Goal: Transaction & Acquisition: Purchase product/service

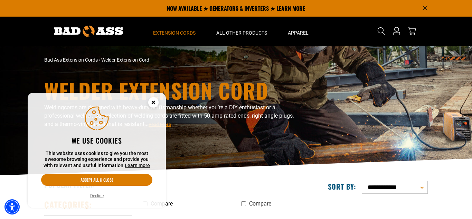
click at [156, 100] on circle "Cookie Consent" at bounding box center [153, 102] width 10 height 10
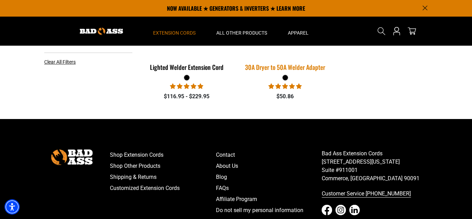
scroll to position [240, 0]
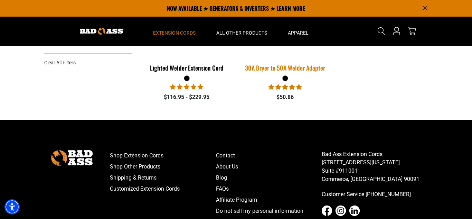
click at [280, 66] on div "30A Dryer to 50A Welder Adapter" at bounding box center [285, 68] width 88 height 6
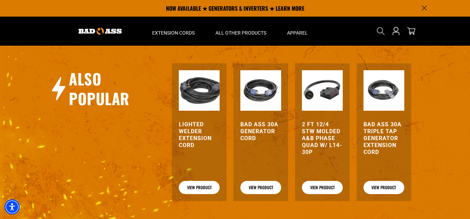
scroll to position [723, 0]
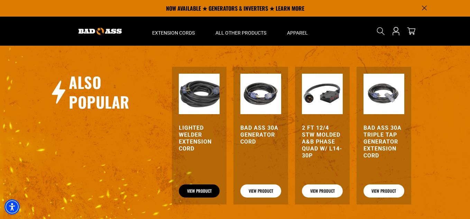
click at [192, 189] on link "View Product" at bounding box center [199, 190] width 41 height 13
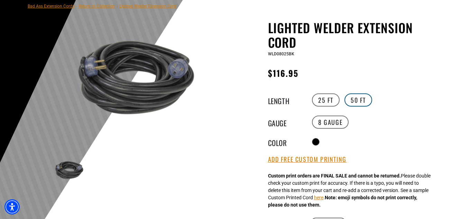
click at [361, 100] on label "50 FT" at bounding box center [358, 99] width 28 height 13
